Goal: Task Accomplishment & Management: Use online tool/utility

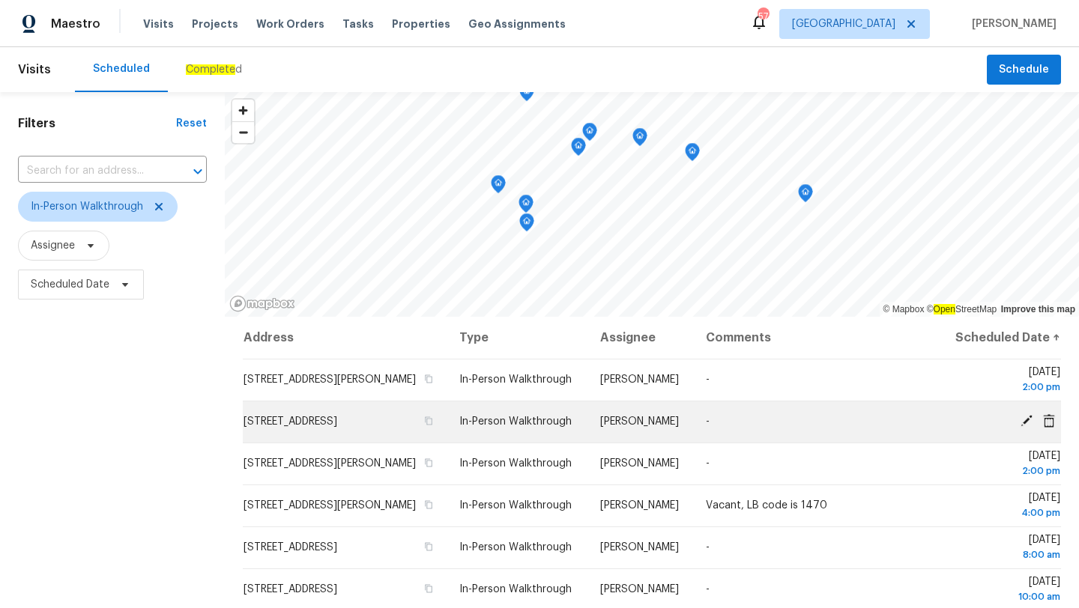
scroll to position [209, 0]
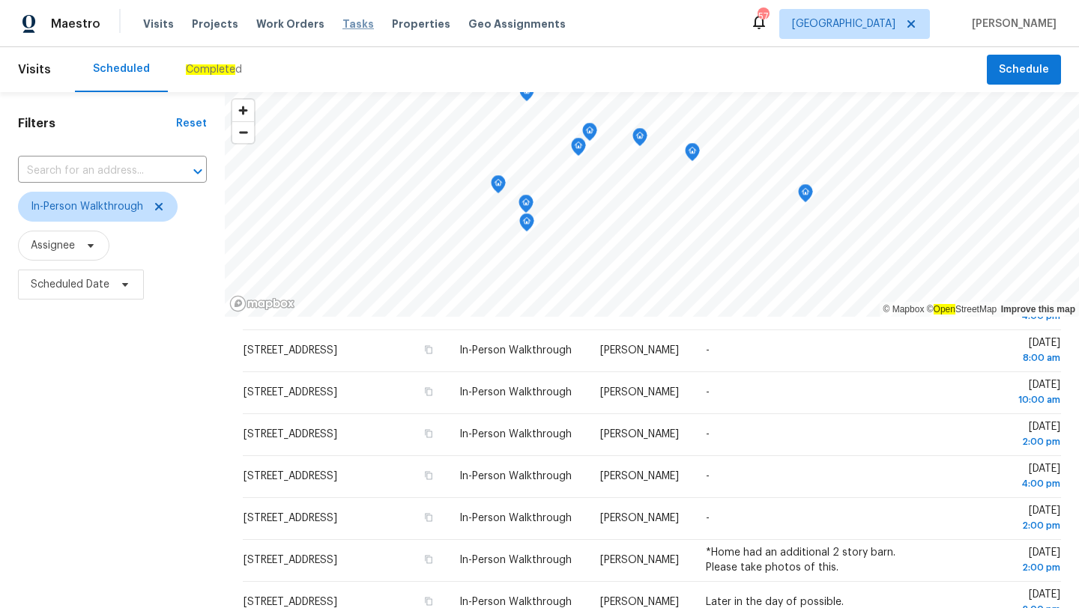
click at [353, 27] on span "Tasks" at bounding box center [357, 24] width 31 height 10
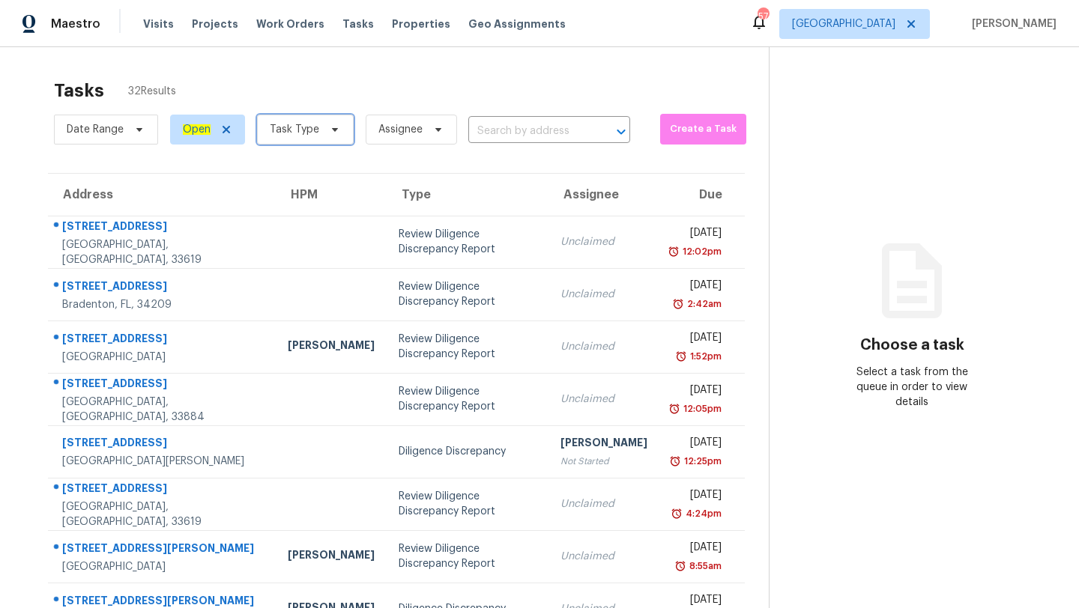
click at [302, 139] on span "Task Type" at bounding box center [305, 130] width 97 height 30
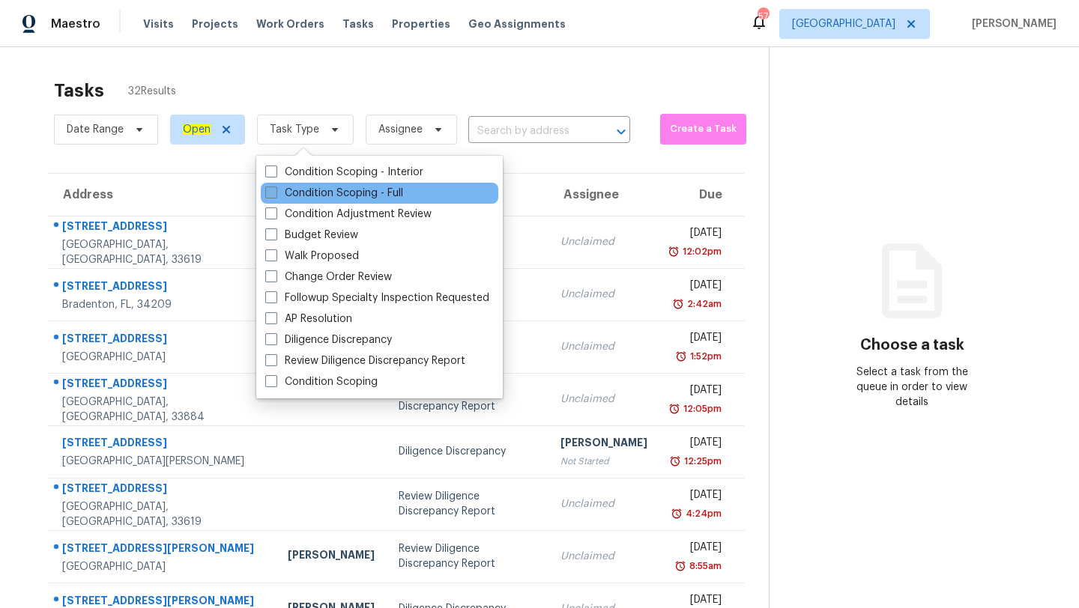
click at [321, 199] on label "Condition Scoping - Full" at bounding box center [334, 193] width 138 height 15
click at [275, 196] on input "Condition Scoping - Full" at bounding box center [270, 191] width 10 height 10
checkbox input "true"
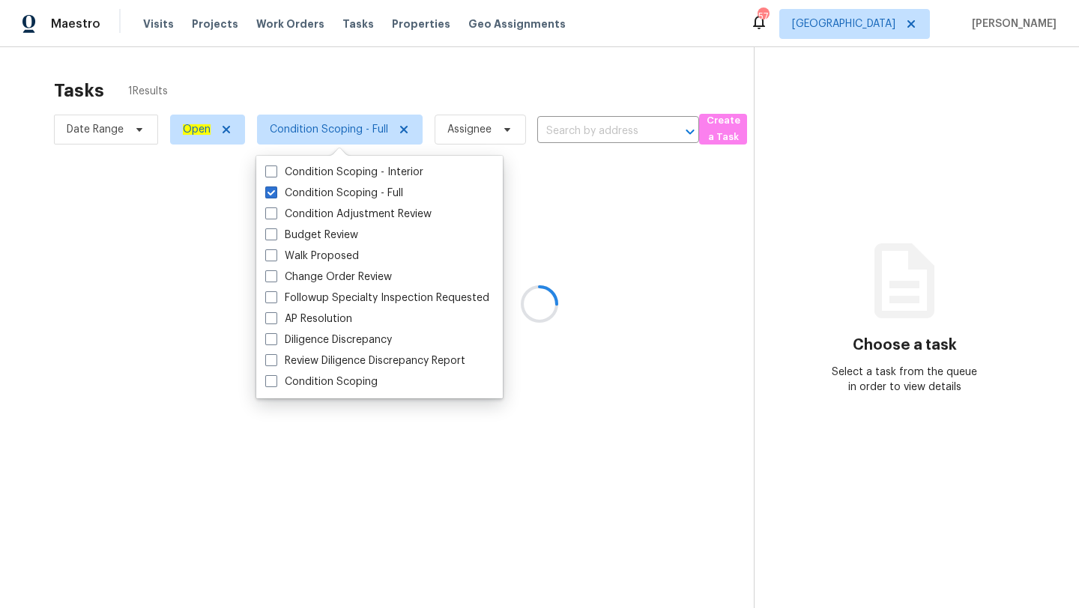
click at [507, 100] on div at bounding box center [539, 304] width 1079 height 608
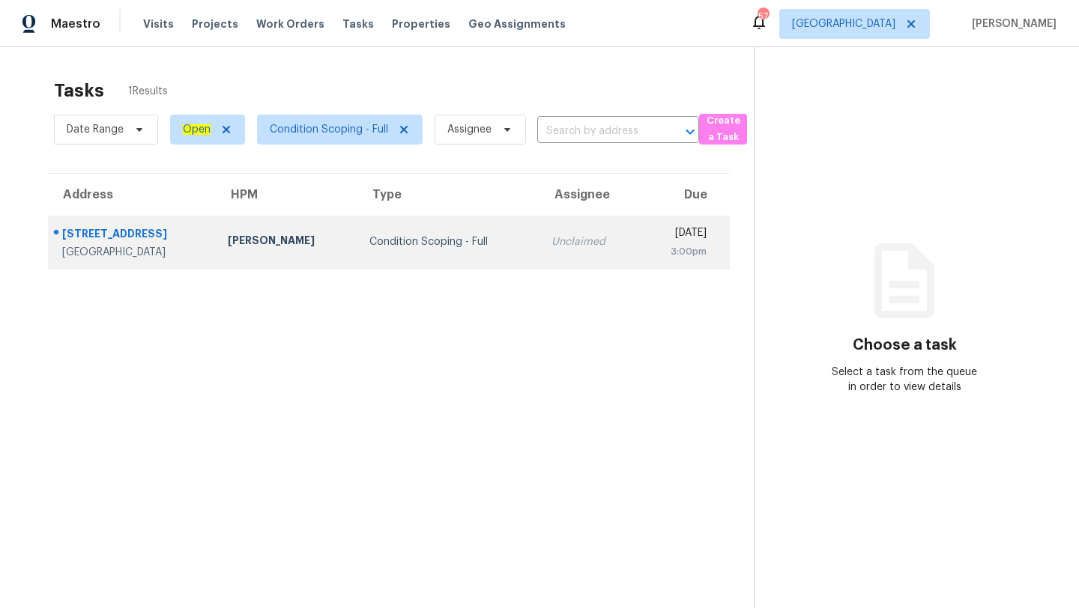
click at [470, 253] on td "Condition Scoping - Full" at bounding box center [448, 242] width 182 height 52
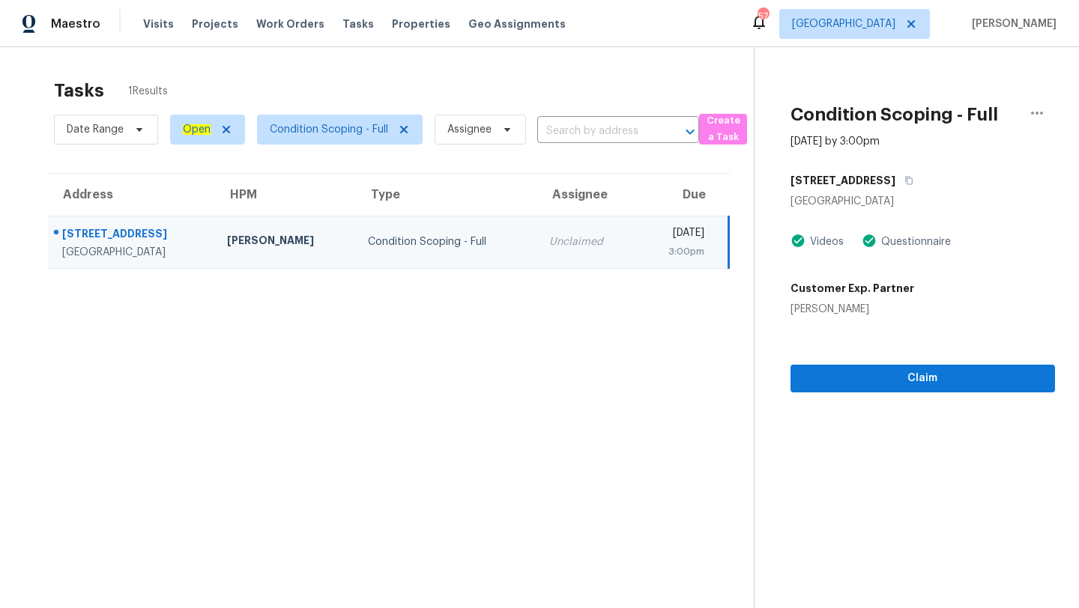
click at [923, 159] on div "Condition Scoping - Full [DATE] by 3:00pm [STREET_ADDRESS] Videos Questionnaire…" at bounding box center [904, 219] width 300 height 345
click at [916, 172] on button "button" at bounding box center [905, 180] width 20 height 27
click at [913, 178] on icon "button" at bounding box center [908, 180] width 9 height 9
click at [290, 148] on span "Condition Scoping - Full" at bounding box center [334, 129] width 178 height 39
click at [292, 132] on span "Condition Scoping - Full" at bounding box center [329, 129] width 118 height 15
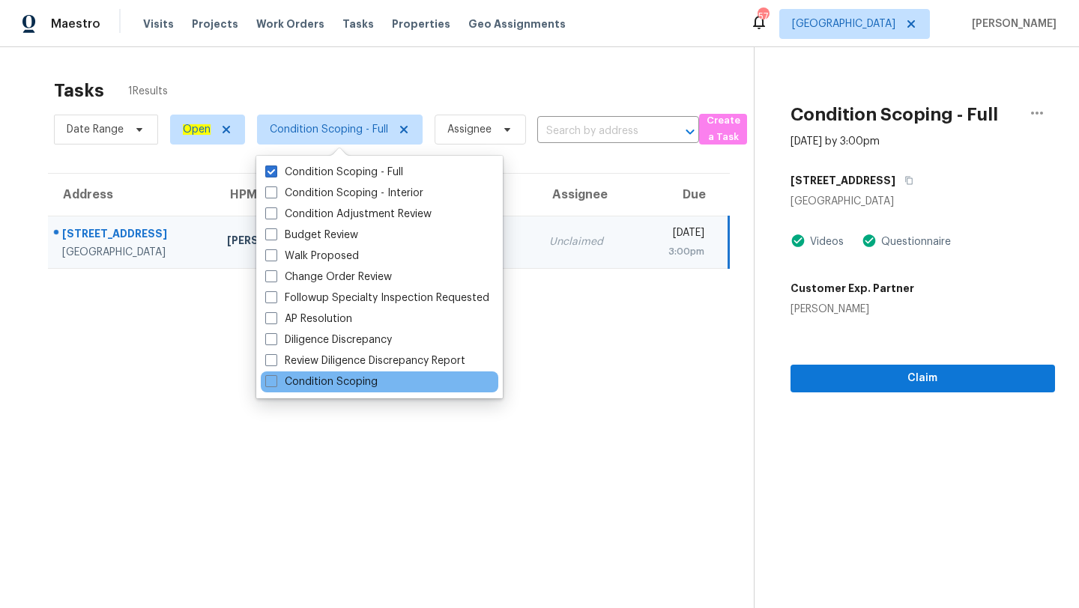
click at [286, 373] on div "Condition Scoping" at bounding box center [380, 382] width 238 height 21
click at [270, 385] on span at bounding box center [271, 381] width 12 height 12
click at [270, 384] on input "Condition Scoping" at bounding box center [270, 380] width 10 height 10
checkbox input "true"
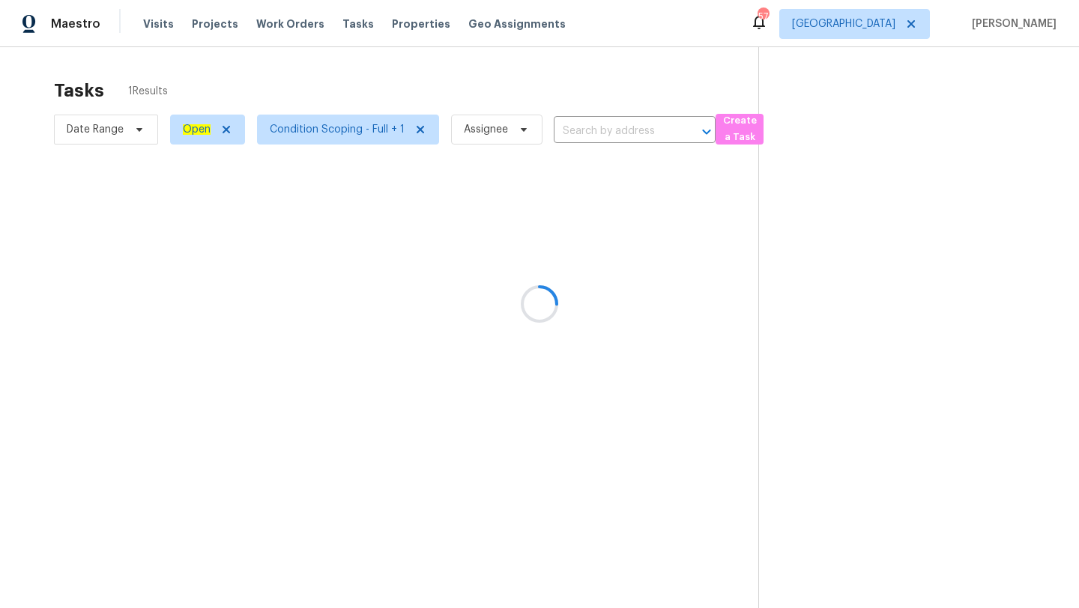
click at [375, 84] on div at bounding box center [539, 304] width 1079 height 608
